Goal: Transaction & Acquisition: Obtain resource

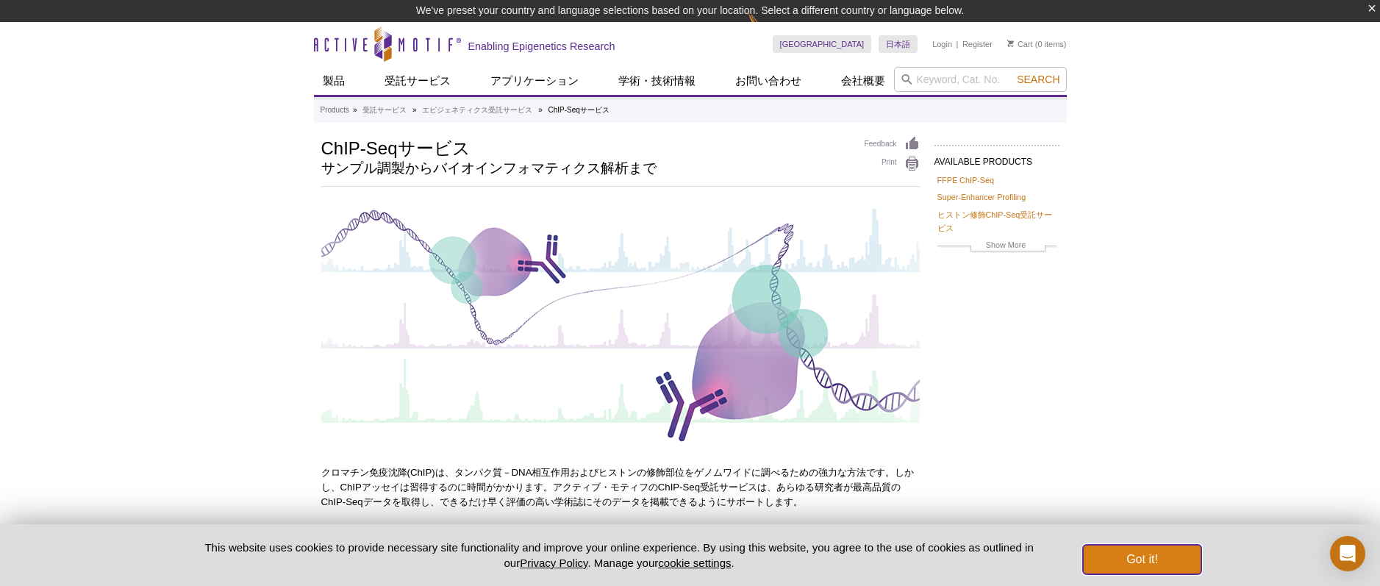
click at [1164, 565] on button "Got it!" at bounding box center [1142, 559] width 118 height 29
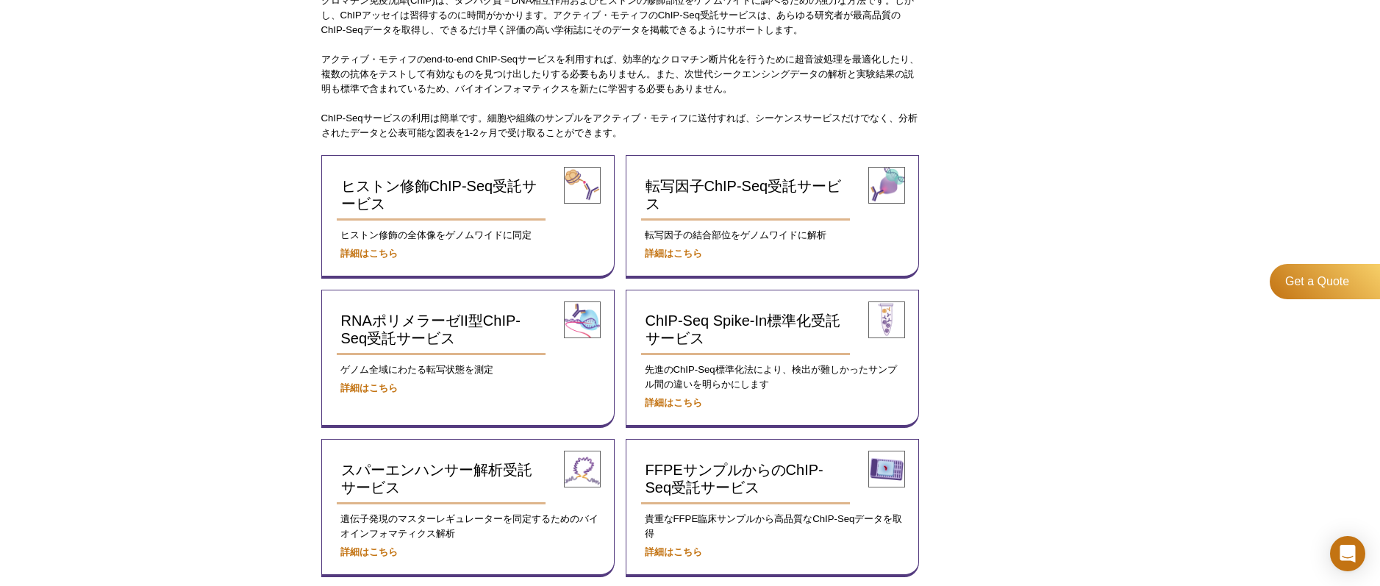
scroll to position [492, 0]
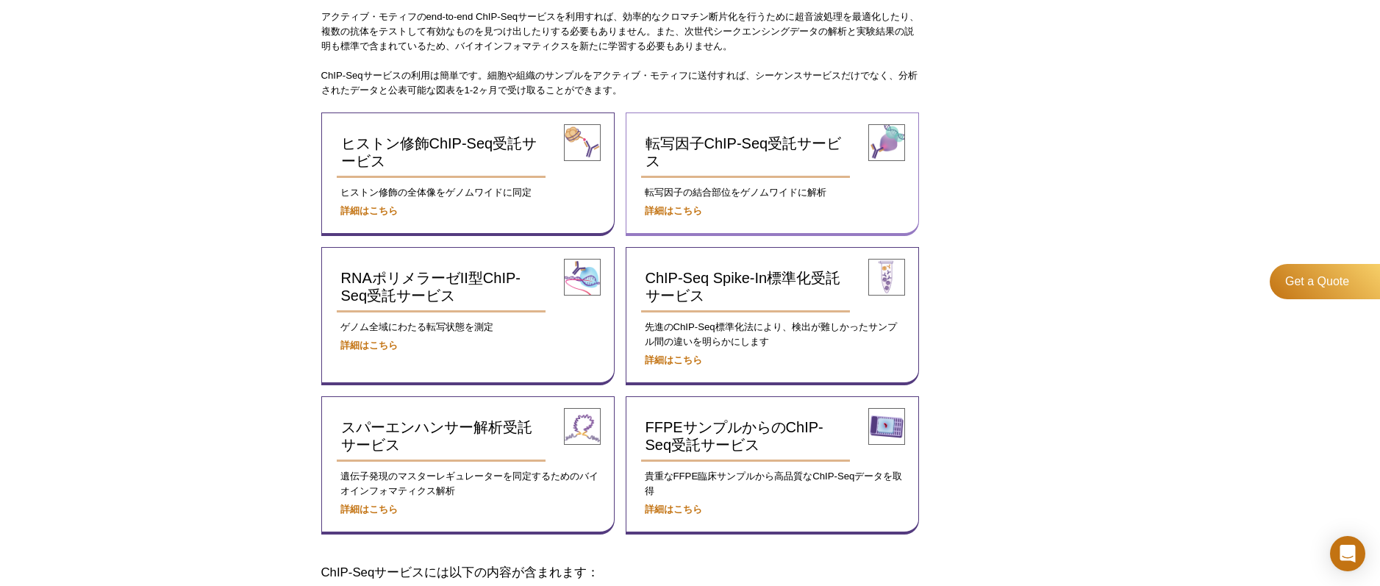
click at [891, 147] on img at bounding box center [886, 142] width 37 height 37
click at [660, 205] on strong "詳細はこちら" at bounding box center [673, 210] width 57 height 11
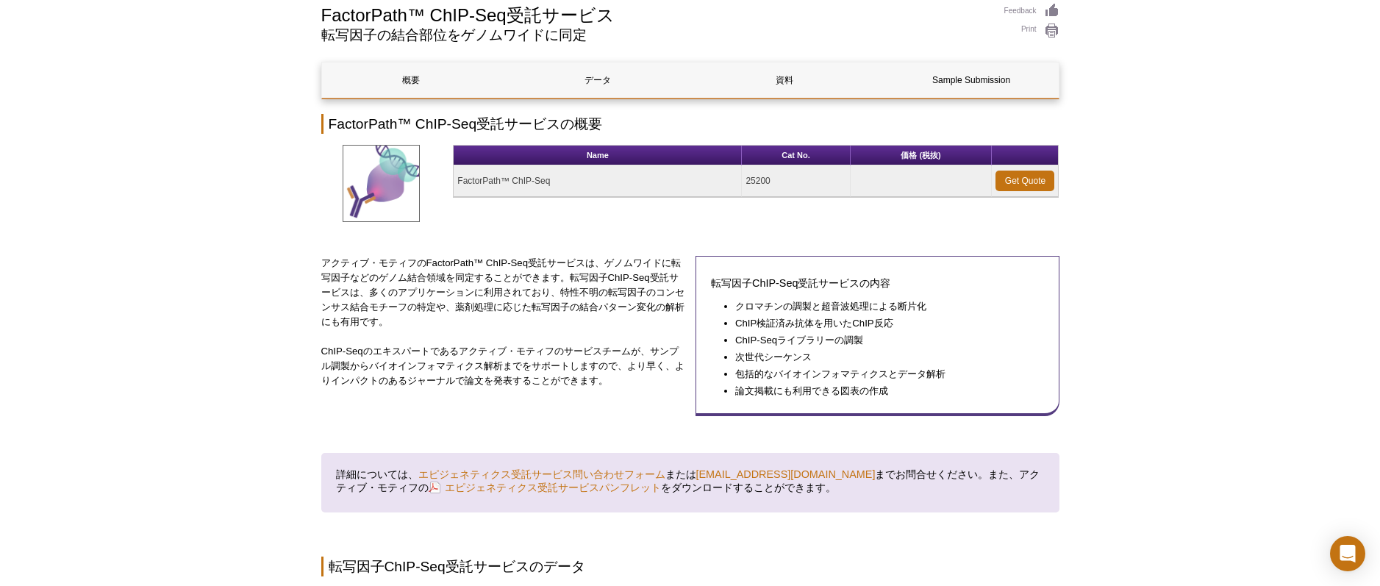
scroll to position [105, 0]
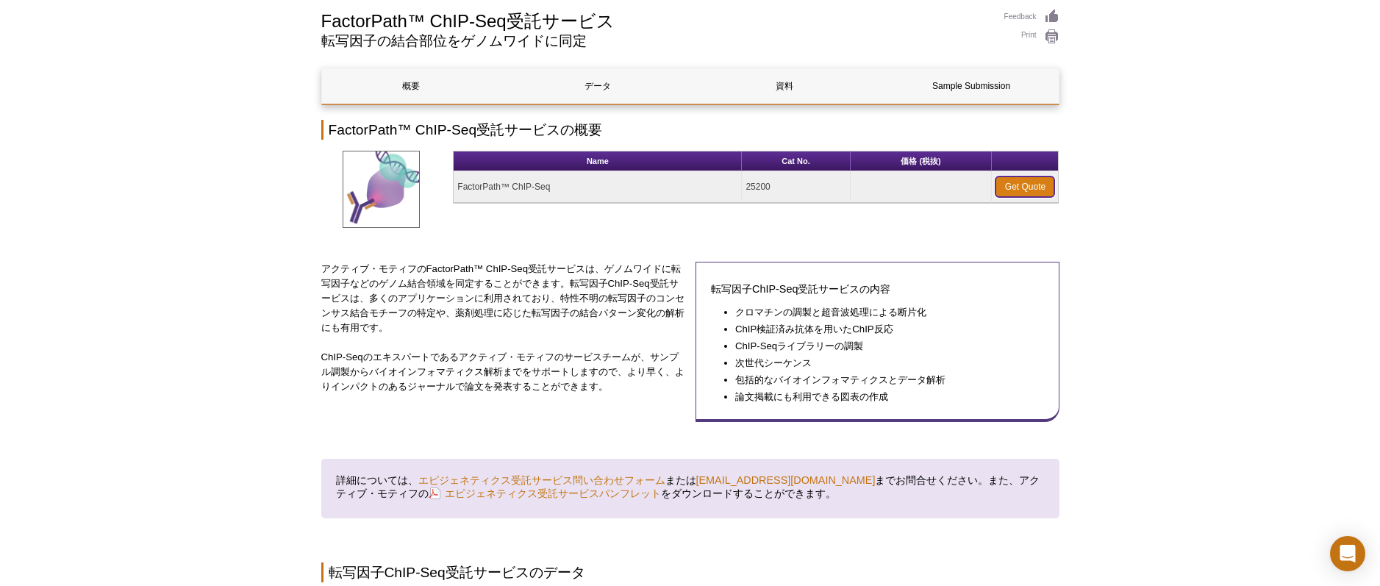
click at [1029, 179] on link "Get Quote" at bounding box center [1024, 186] width 59 height 21
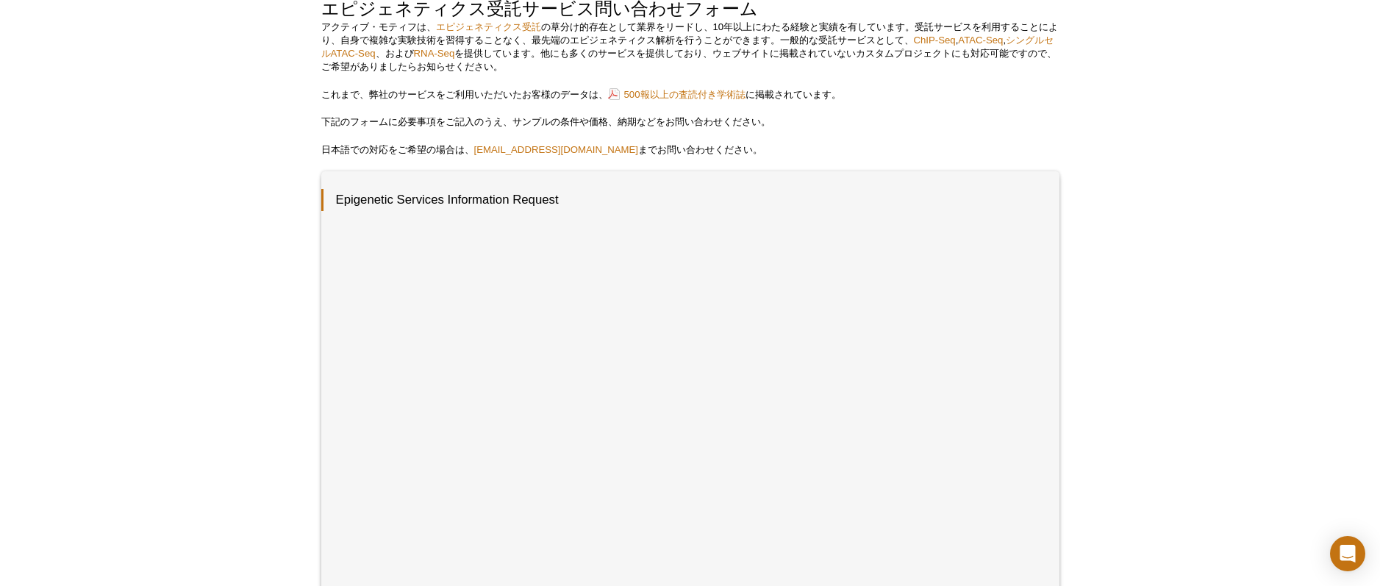
scroll to position [221, 0]
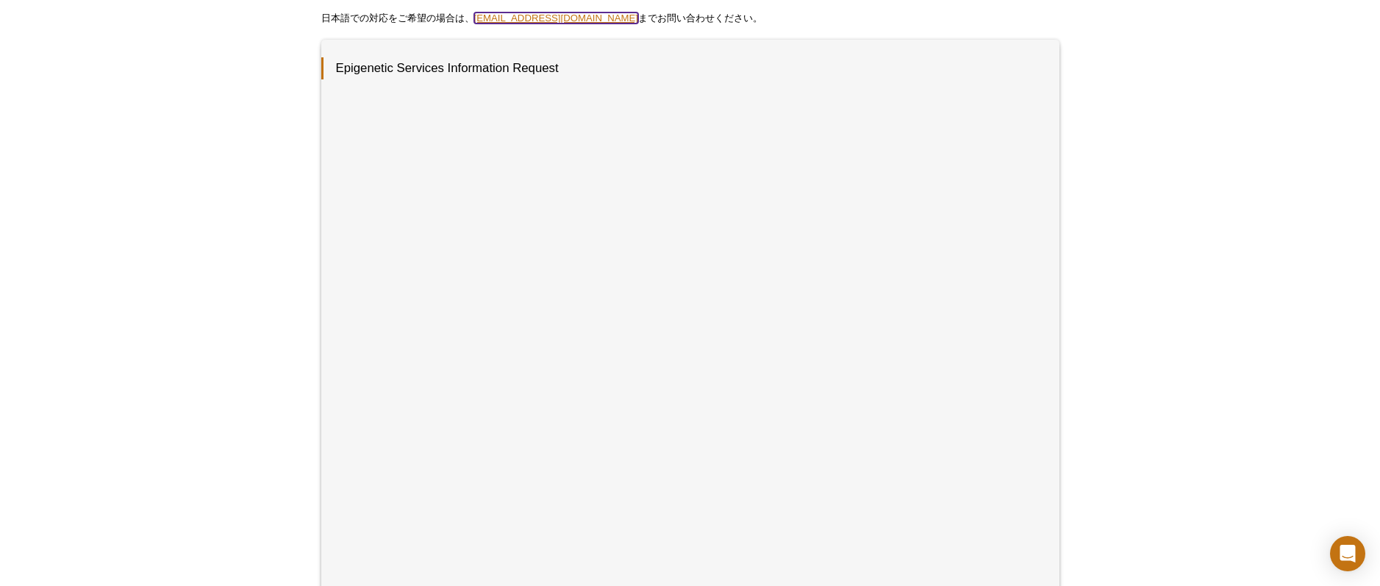
click at [506, 13] on link "[EMAIL_ADDRESS][DOMAIN_NAME]" at bounding box center [556, 17] width 165 height 11
click at [520, 14] on link "[EMAIL_ADDRESS][DOMAIN_NAME]" at bounding box center [556, 14] width 165 height 11
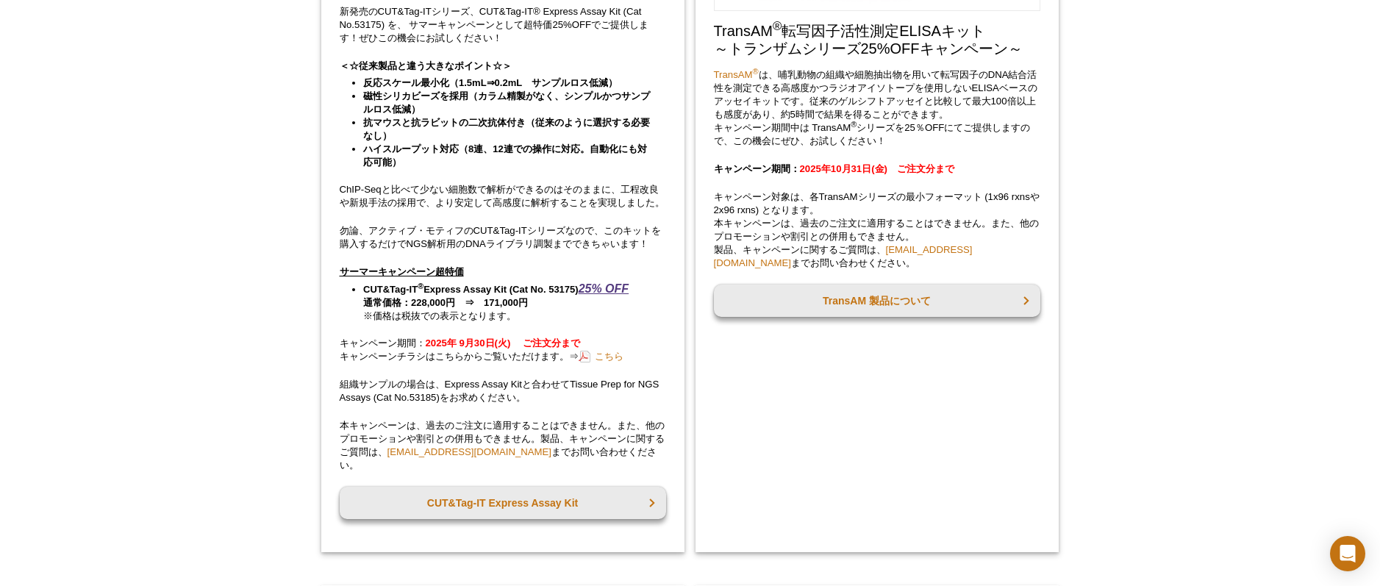
scroll to position [1470, 0]
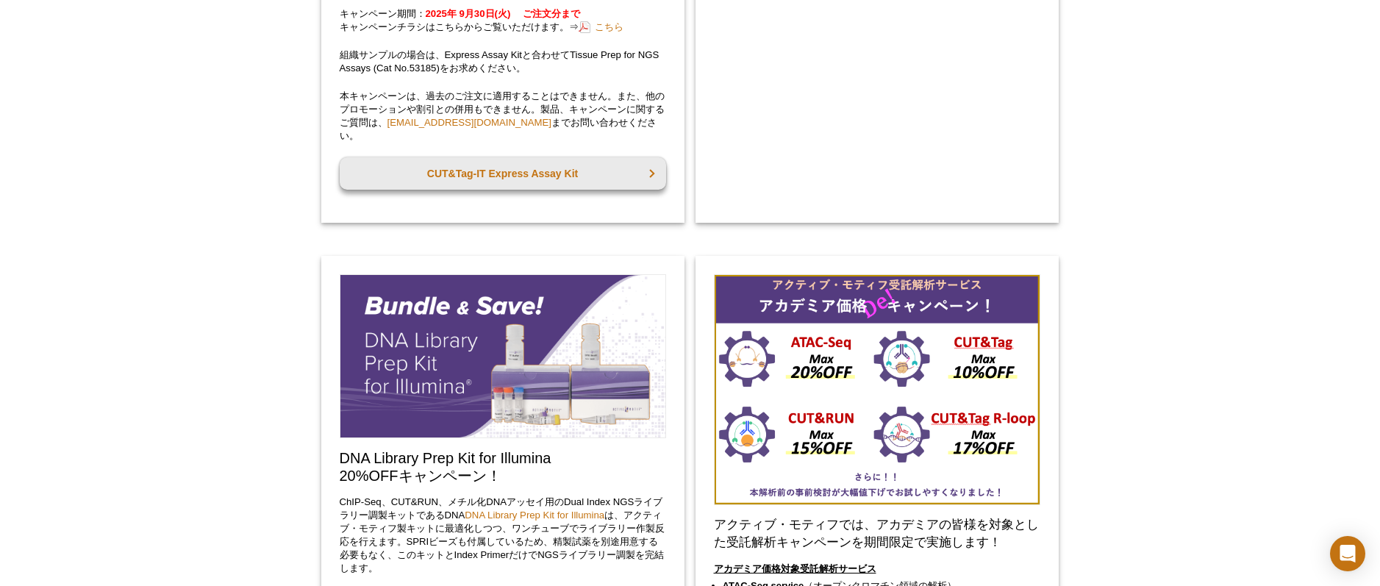
click at [864, 434] on img at bounding box center [877, 389] width 326 height 231
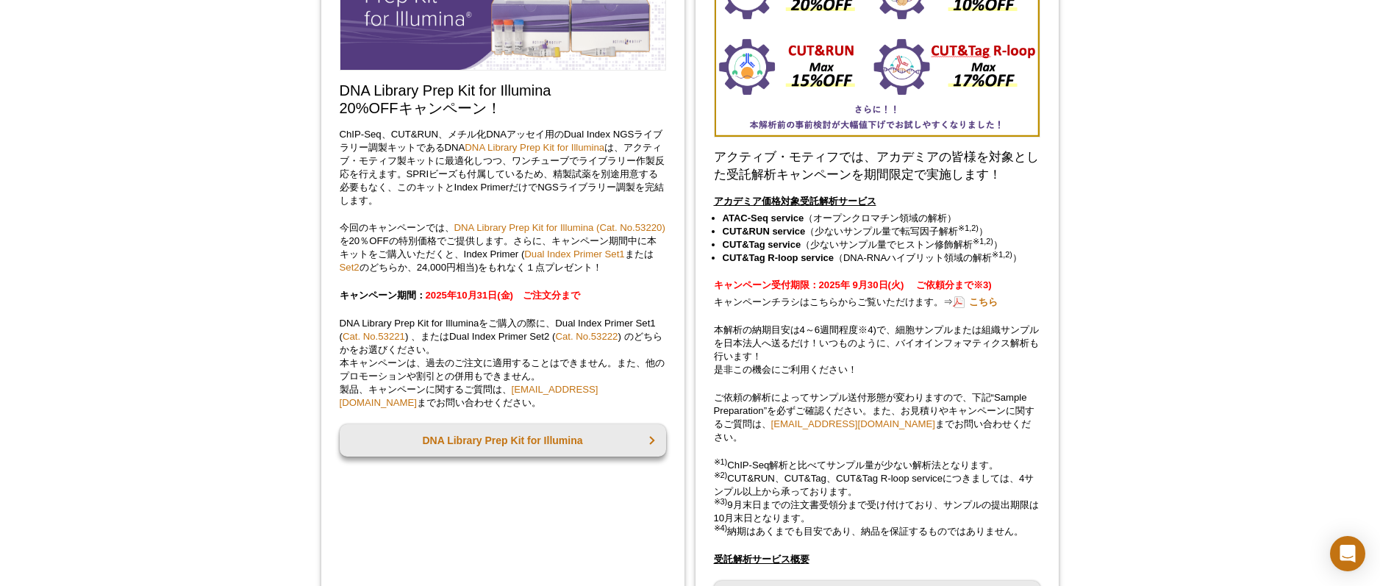
click at [828, 193] on div "アクティブ・モティフでは、アカデミアの皆様を対象とした受託解析キャンペーンを期間限定で実施します！ アカデミア価格対象受託解析サービス ATAC-Seq se…" at bounding box center [876, 415] width 363 height 1054
click at [851, 290] on strong "キャンペーン受付期限：2025年 9月30日(火) 　ご依頼分まで※3)" at bounding box center [853, 284] width 278 height 11
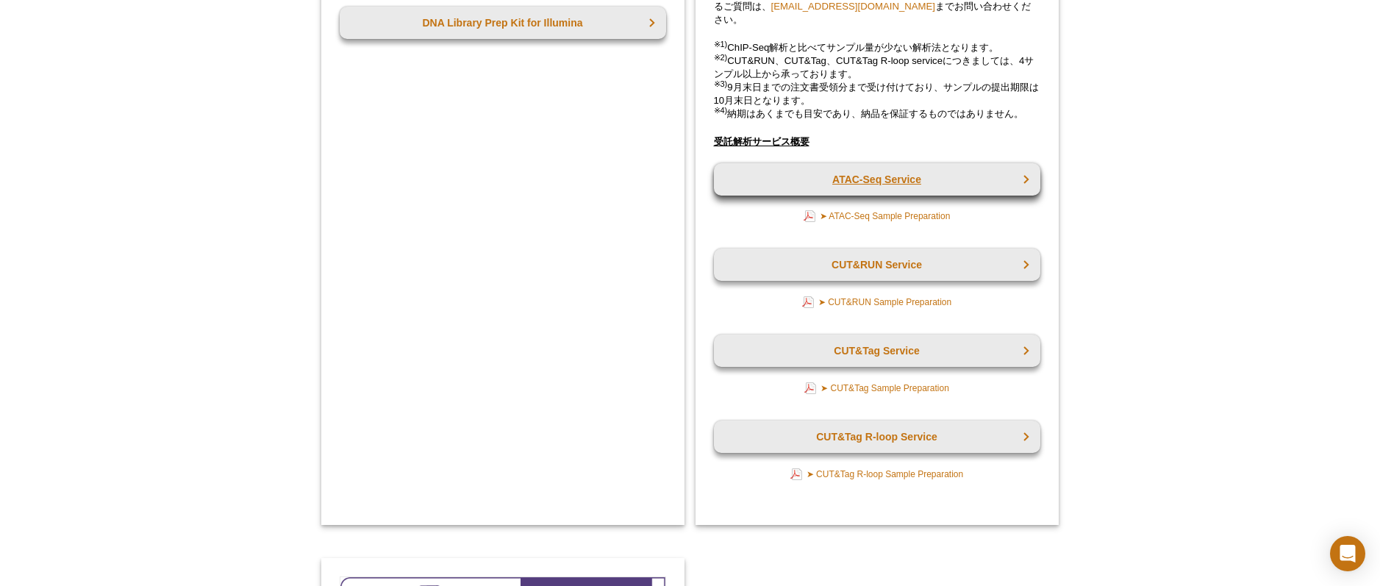
scroll to position [2279, 0]
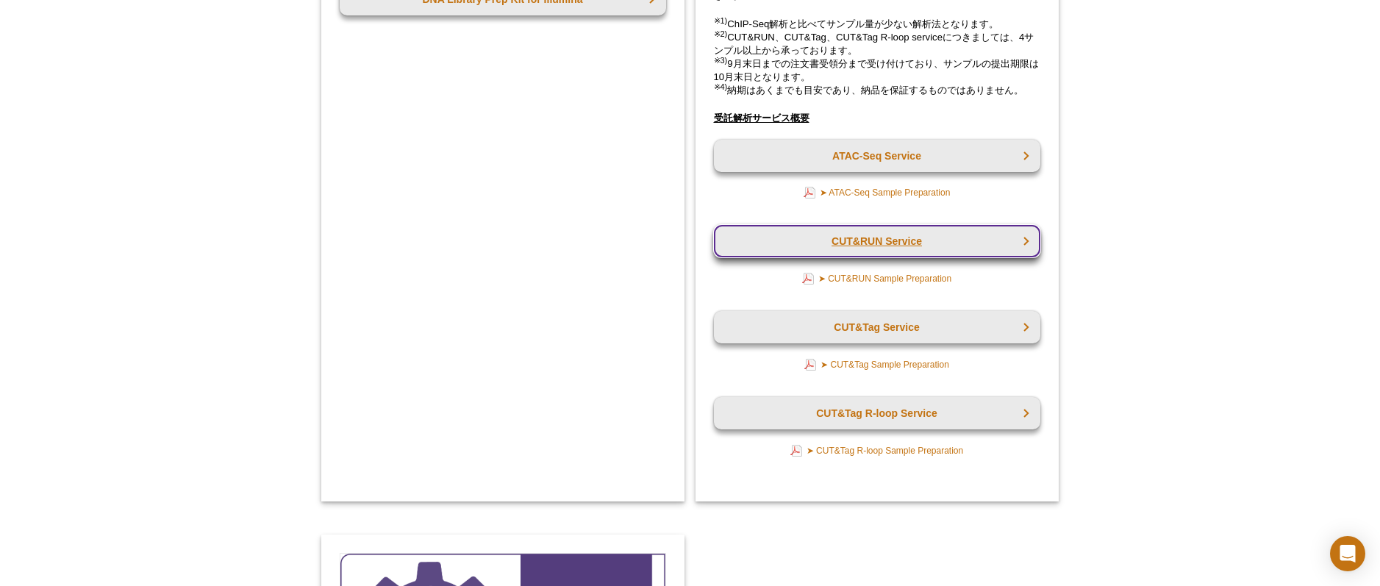
click at [894, 232] on link "CUT&RUN Service" at bounding box center [877, 241] width 326 height 32
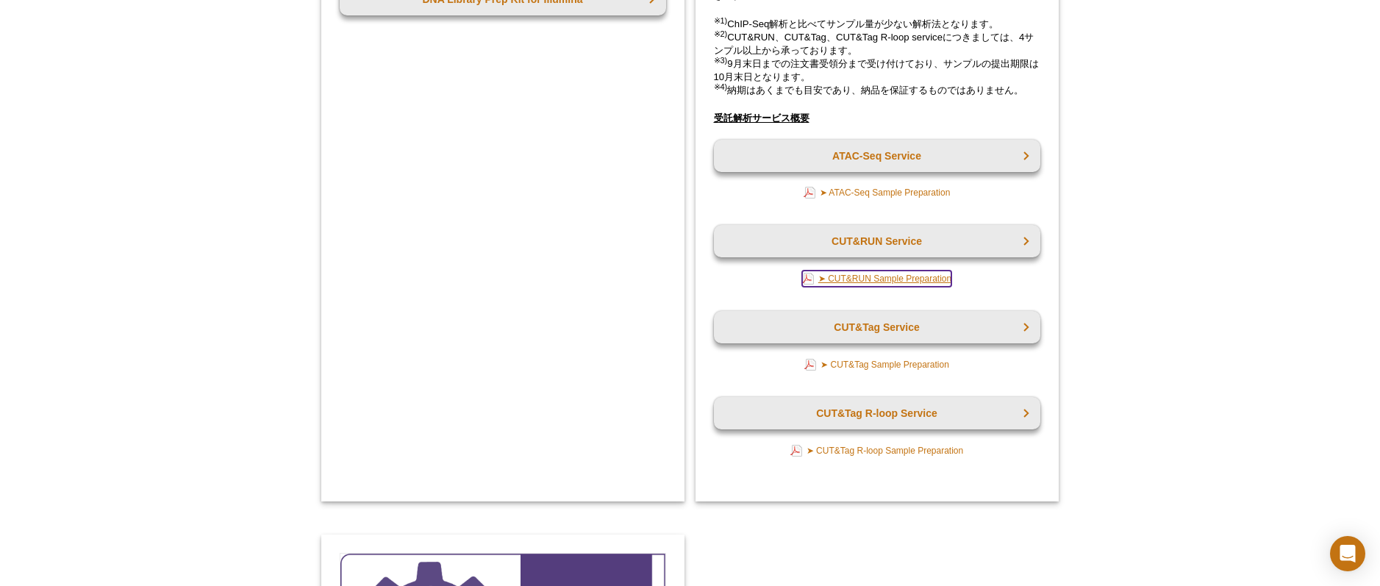
click at [884, 277] on link "➤ CUT&RUN Sample Preparation" at bounding box center [876, 278] width 149 height 16
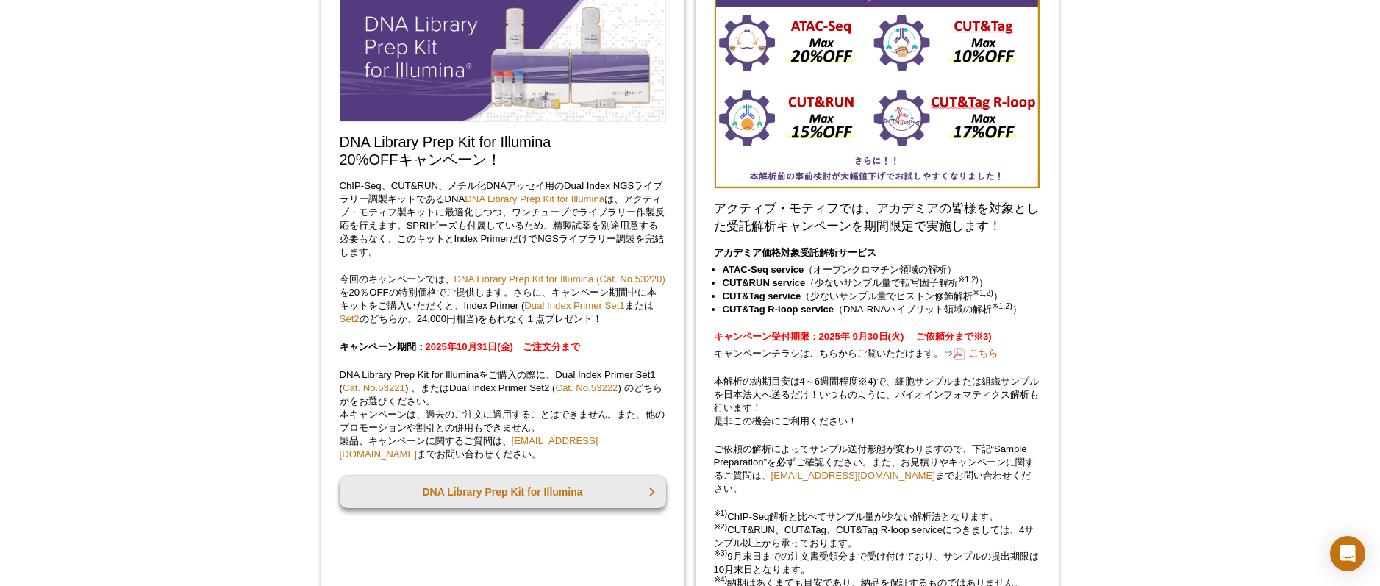
scroll to position [1764, 0]
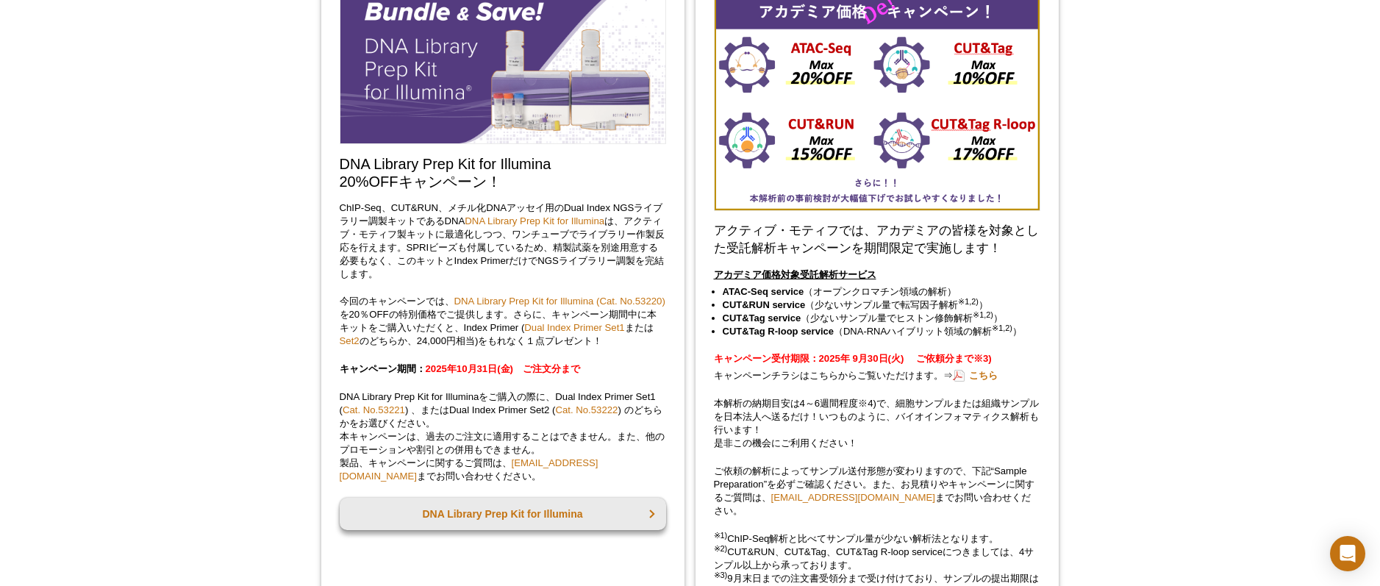
click at [910, 135] on img at bounding box center [877, 95] width 326 height 231
click at [997, 382] on link "こちら" at bounding box center [975, 375] width 45 height 14
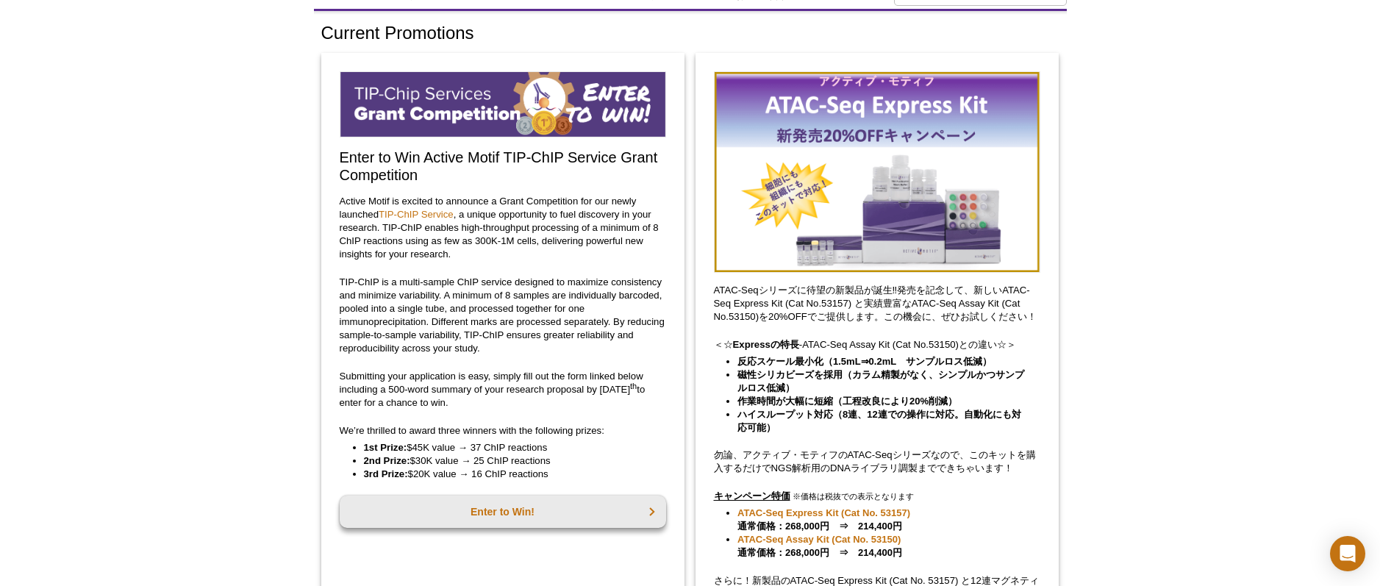
scroll to position [0, 0]
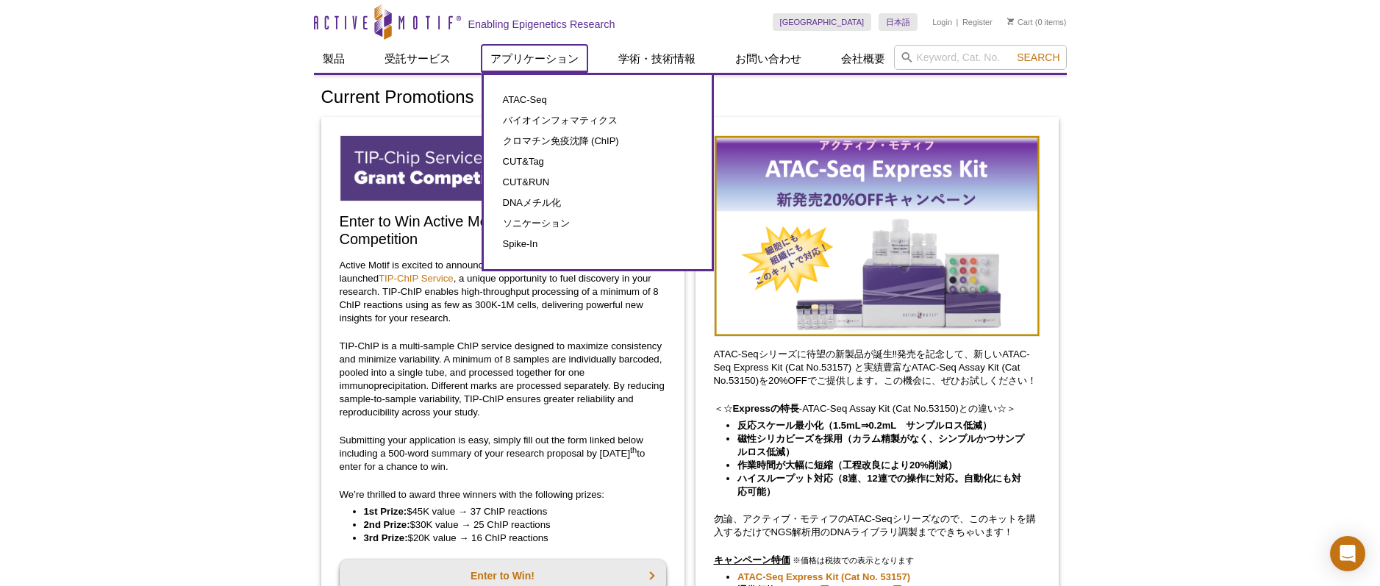
click at [501, 60] on link "アプリケーション" at bounding box center [534, 59] width 106 height 28
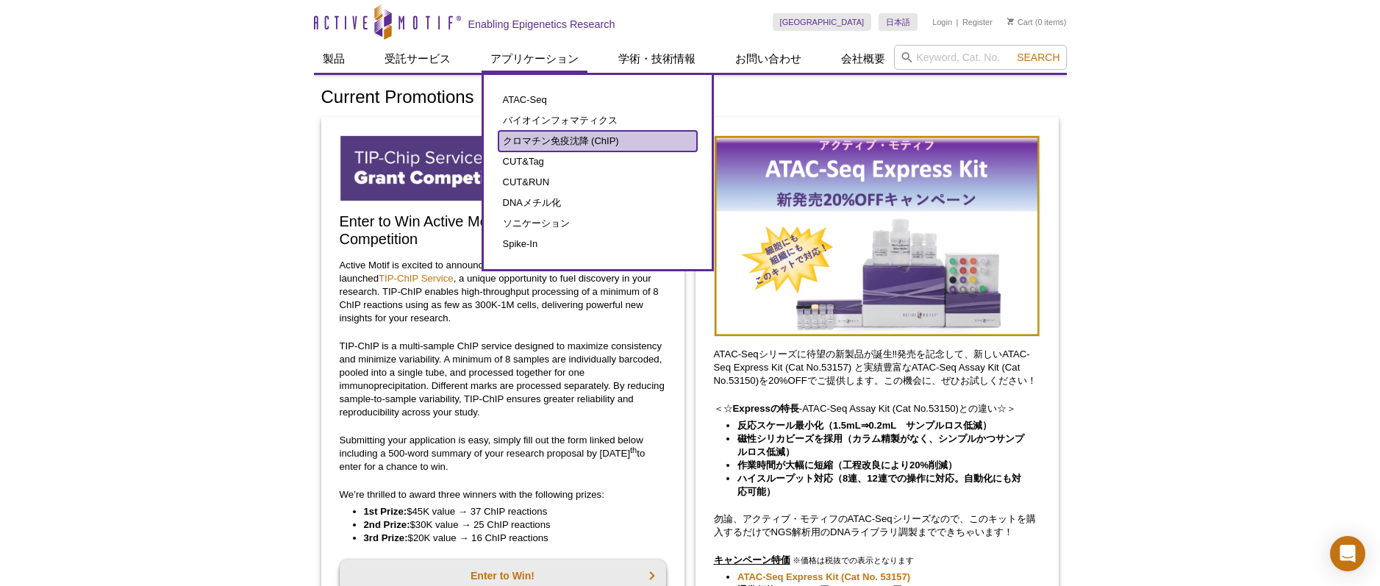
click at [517, 132] on link "クロマチン免疫沈降 (ChIP)" at bounding box center [597, 141] width 198 height 21
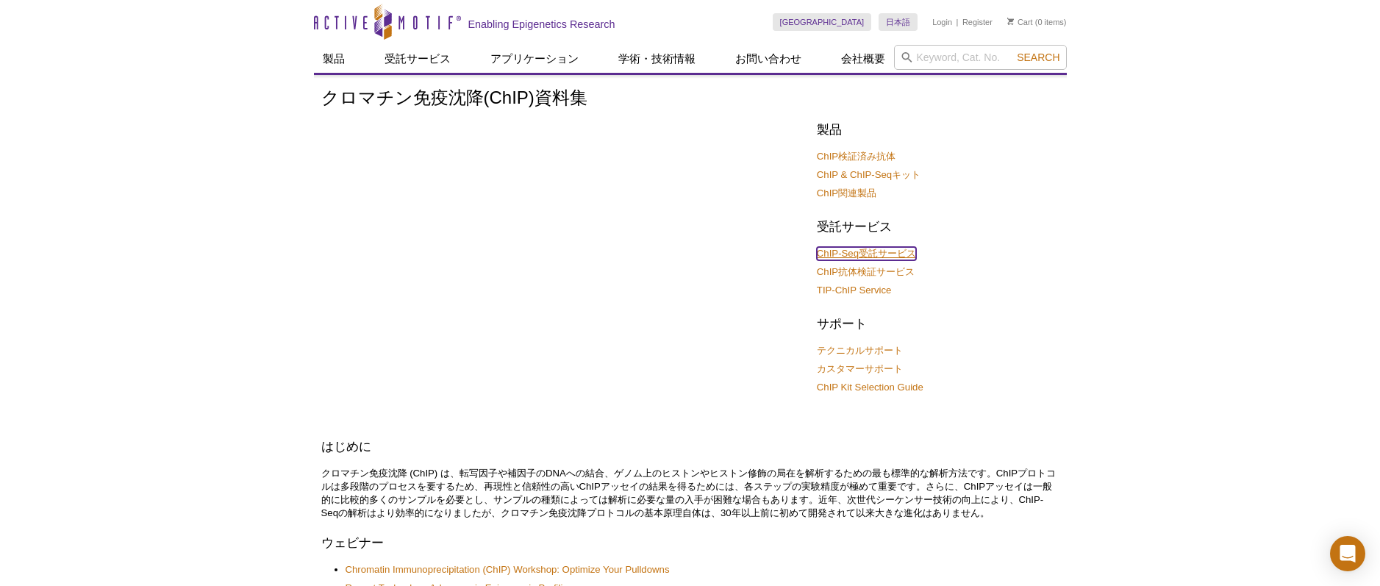
click at [836, 256] on link "ChIP-Seq受託サービス" at bounding box center [866, 253] width 99 height 13
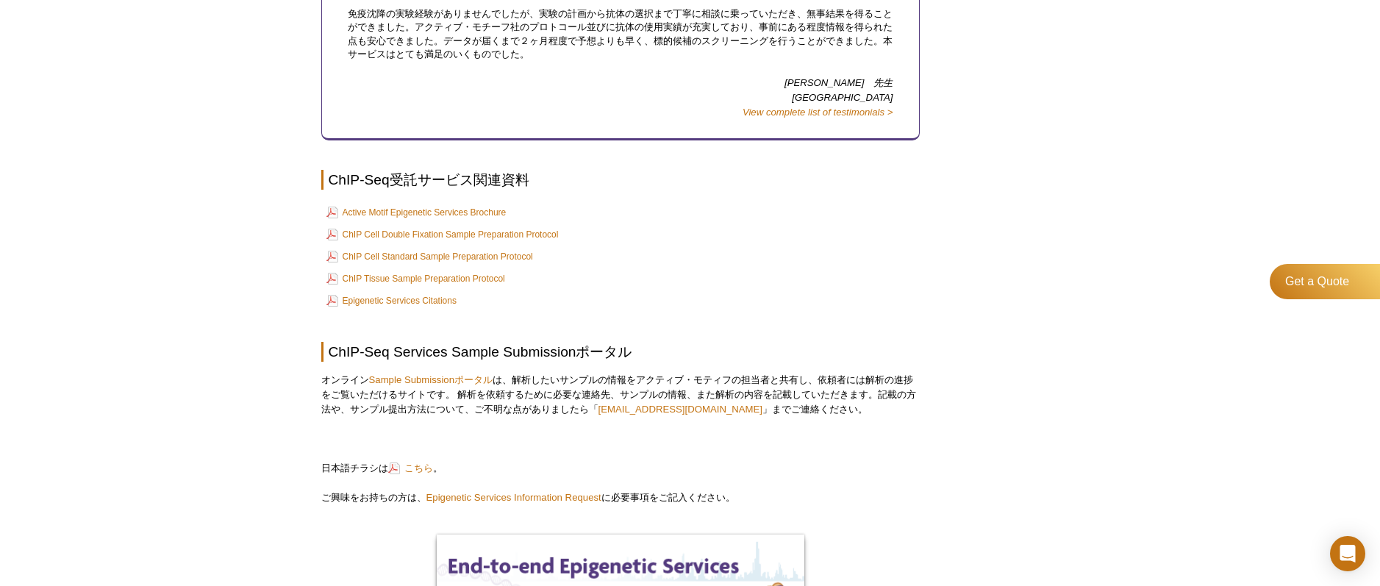
scroll to position [2867, 0]
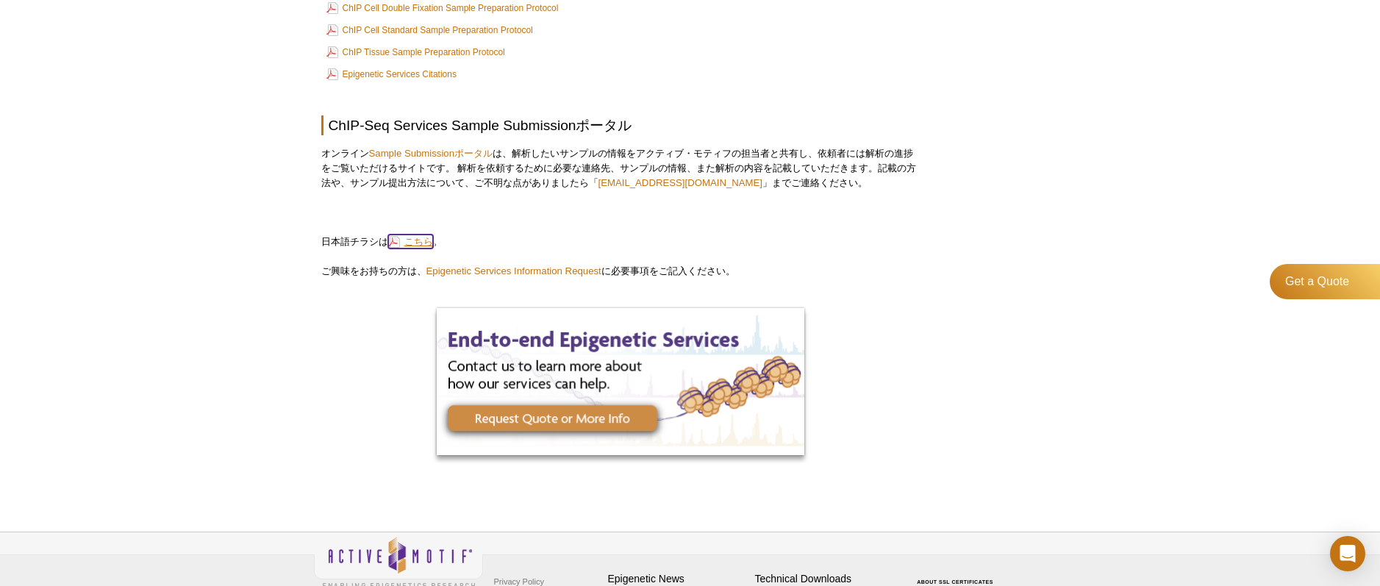
click at [398, 234] on link "こちら" at bounding box center [410, 241] width 45 height 14
